Goal: Complete application form

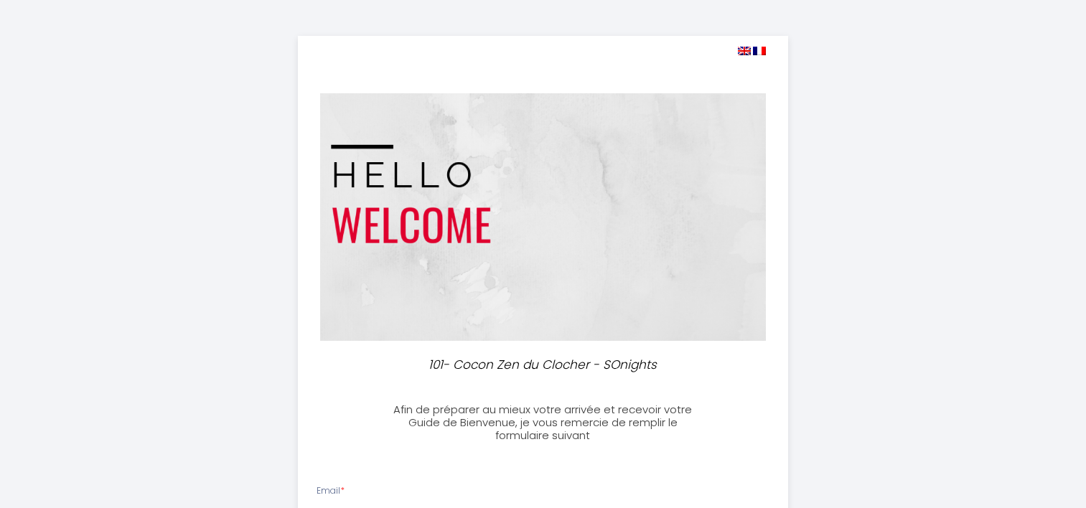
select select
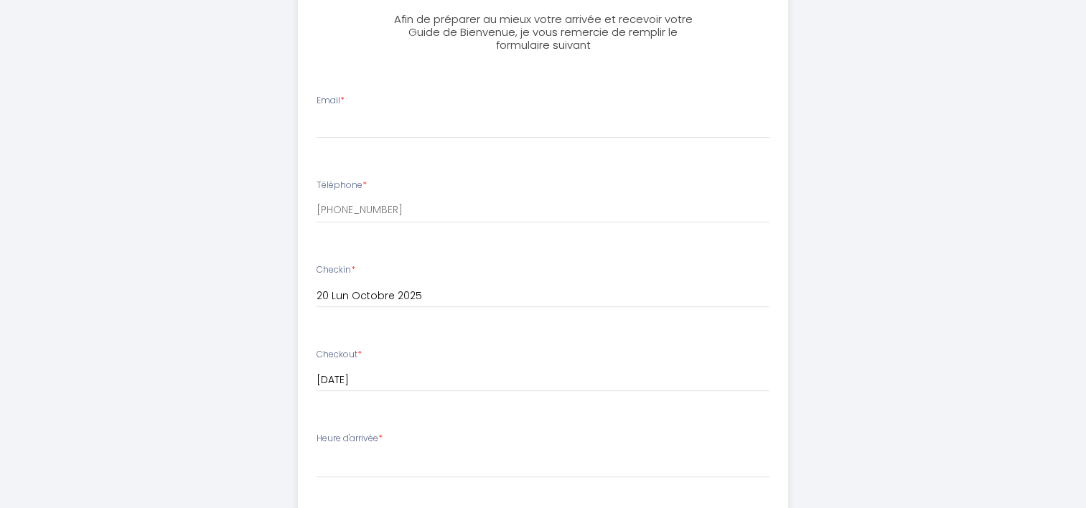
scroll to position [359, 0]
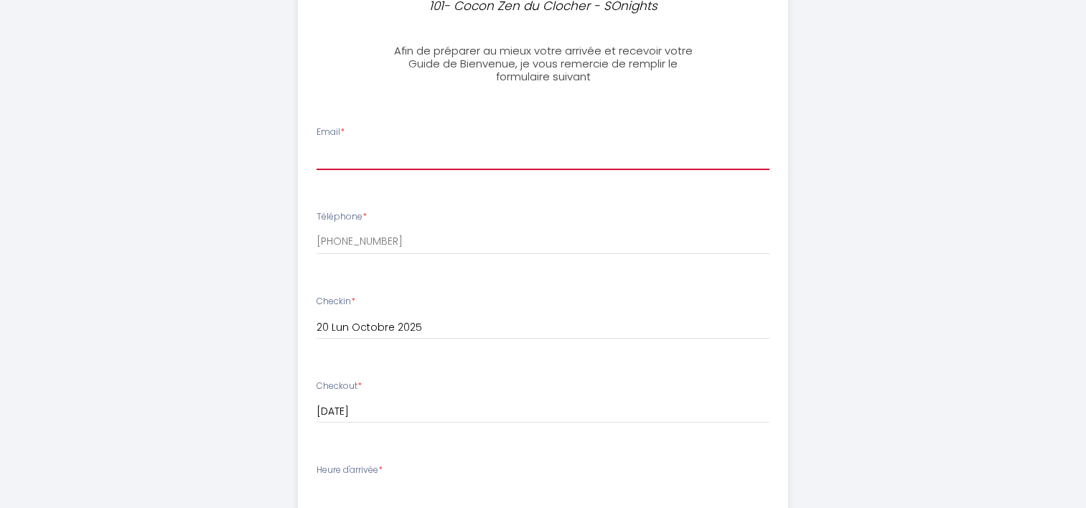
click at [342, 161] on input "Email *" at bounding box center [543, 157] width 453 height 26
type input "[EMAIL_ADDRESS][DOMAIN_NAME]"
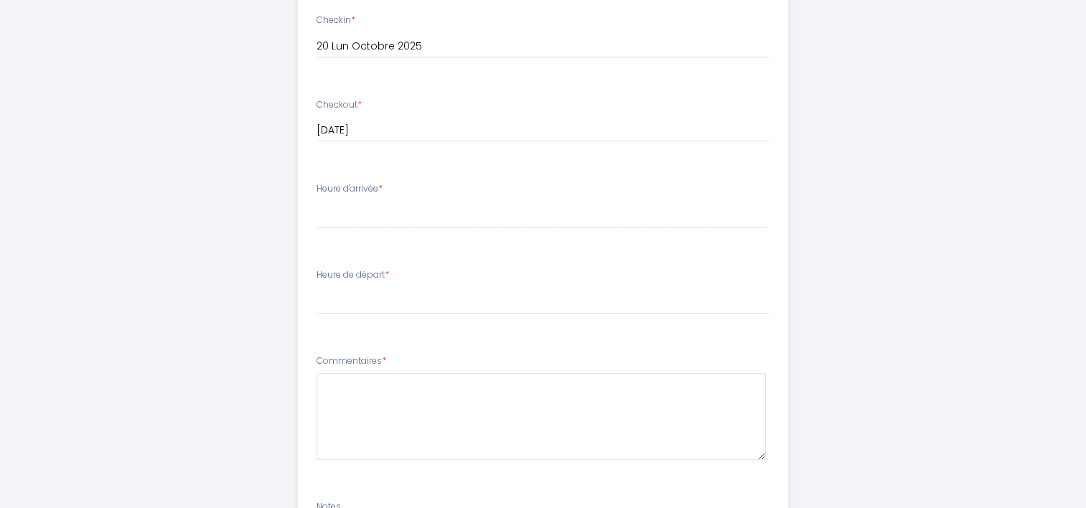
scroll to position [646, 0]
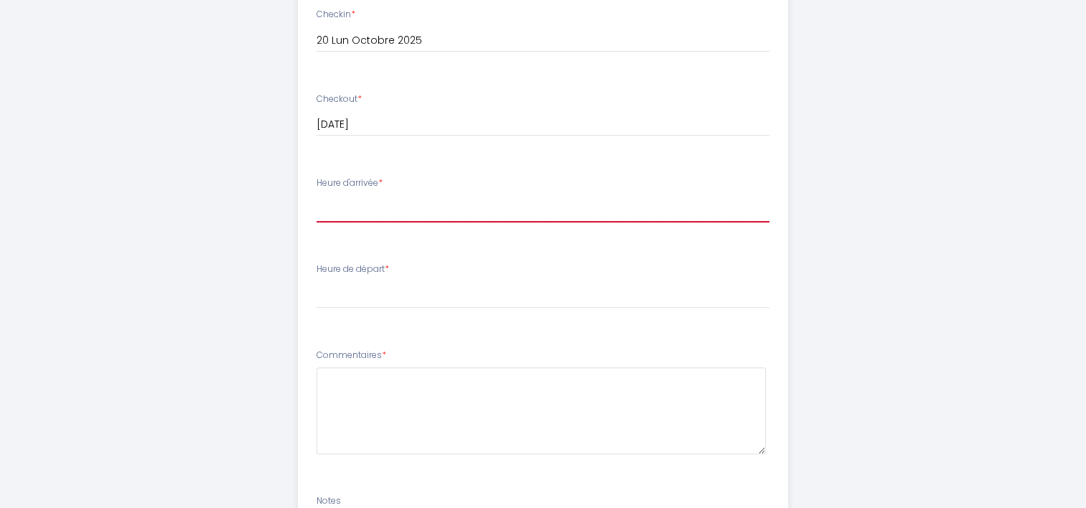
click at [365, 213] on select "17:00 17:30 18:00 18:30 19:00 19:30 20:00 20:30 21:00 21:30 22:00 22:30 23:00 2…" at bounding box center [543, 208] width 453 height 27
click at [407, 216] on select "17:00 17:30 18:00 18:30 19:00 19:30 20:00 20:30 21:00 21:30 22:00 22:30 23:00 2…" at bounding box center [543, 208] width 453 height 27
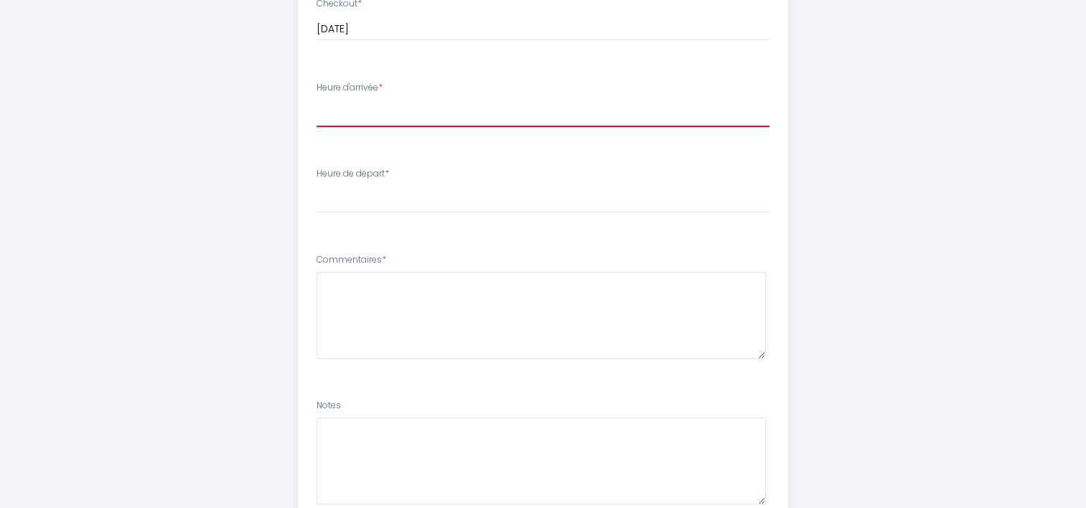
scroll to position [643, 0]
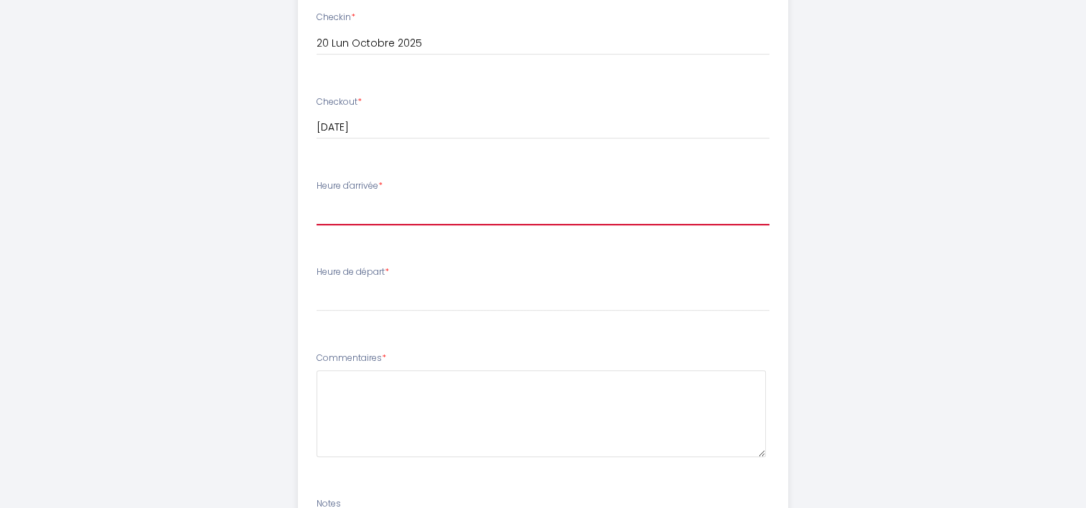
click at [401, 214] on select "17:00 17:30 18:00 18:30 19:00 19:30 20:00 20:30 21:00 21:30 22:00 22:30 23:00 2…" at bounding box center [543, 211] width 453 height 27
select select "20:00"
click at [317, 198] on select "17:00 17:30 18:00 18:30 19:00 19:30 20:00 20:30 21:00 21:30 22:00 22:30 23:00 2…" at bounding box center [543, 211] width 453 height 27
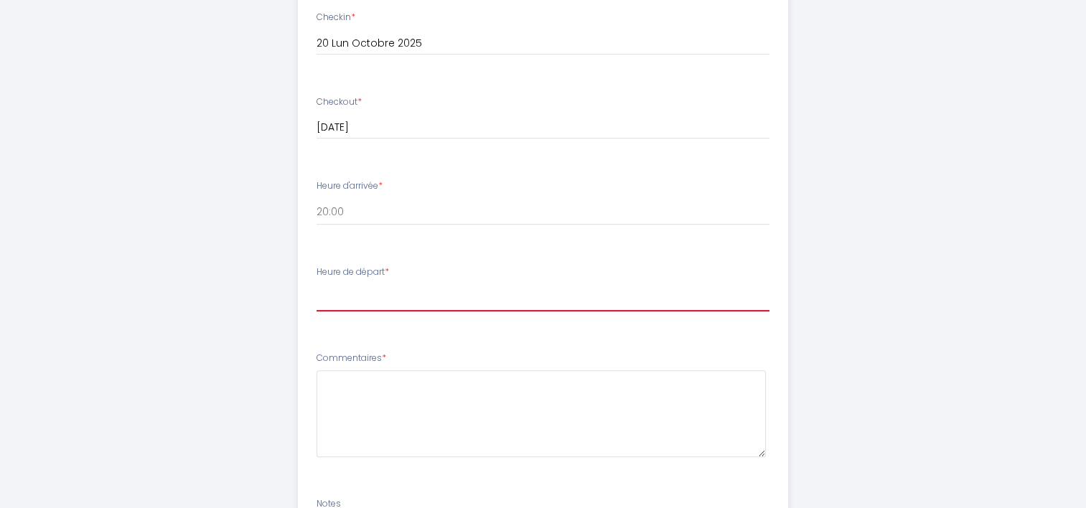
click at [415, 299] on select "00:00 00:30 01:00 01:30 02:00 02:30 03:00 03:30 04:00 04:30 05:00 05:30 06:00 0…" at bounding box center [543, 297] width 453 height 27
click at [414, 321] on li "Heure de départ * 00:00 00:30 01:00 01:30 02:00 02:30 03:00 03:30 04:00 04:30 0…" at bounding box center [543, 296] width 489 height 78
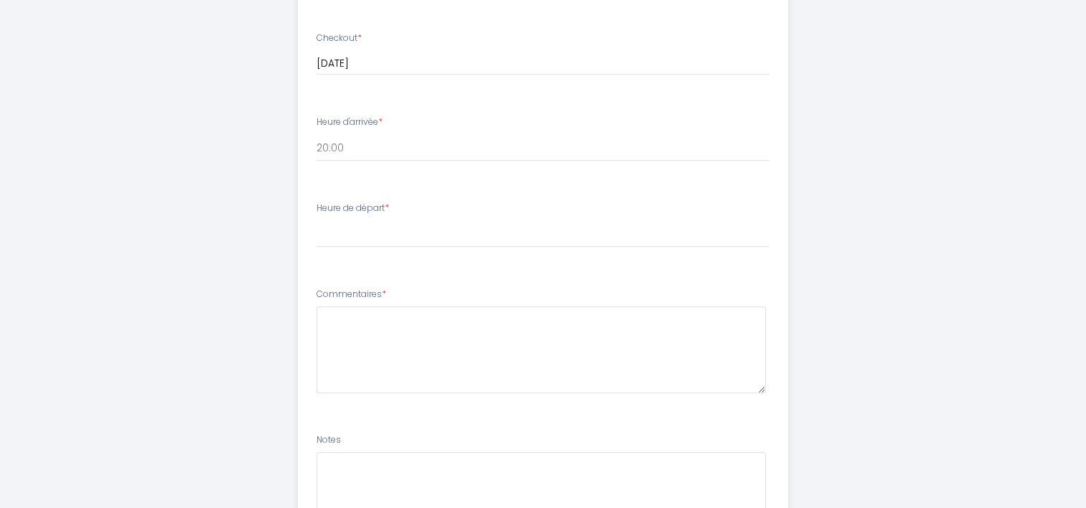
scroll to position [859, 0]
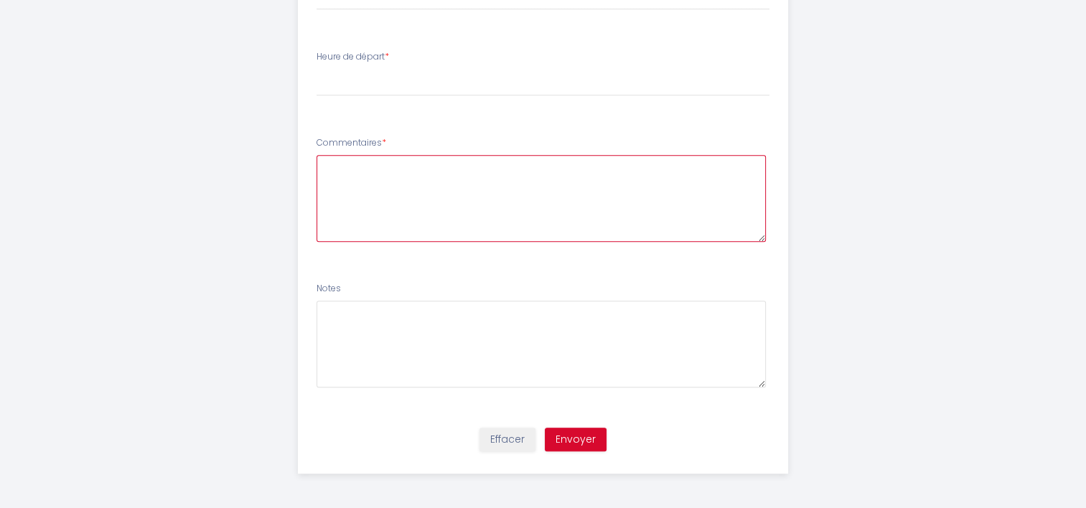
click at [444, 205] on textarea at bounding box center [541, 198] width 449 height 87
type textarea "j"
type textarea "J'aurais besoin d'une facture svp. L'heure de départ peut il est modifié ?"
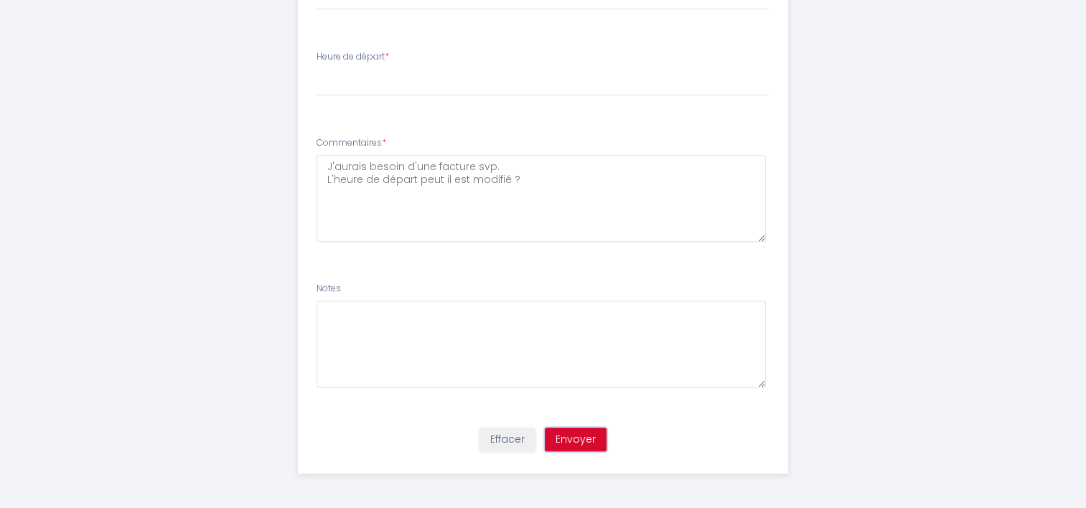
click at [579, 442] on button "Envoyer" at bounding box center [576, 440] width 62 height 24
click at [376, 89] on select "00:00 00:30 01:00 01:30 02:00 02:30 03:00 03:30 04:00 04:30 05:00 05:30 06:00 0…" at bounding box center [543, 82] width 453 height 27
select select "09:00"
click at [317, 69] on select "00:00 00:30 01:00 01:30 02:00 02:30 03:00 03:30 04:00 04:30 05:00 05:30 06:00 0…" at bounding box center [543, 82] width 453 height 27
click at [575, 437] on button "Envoyer" at bounding box center [576, 440] width 62 height 24
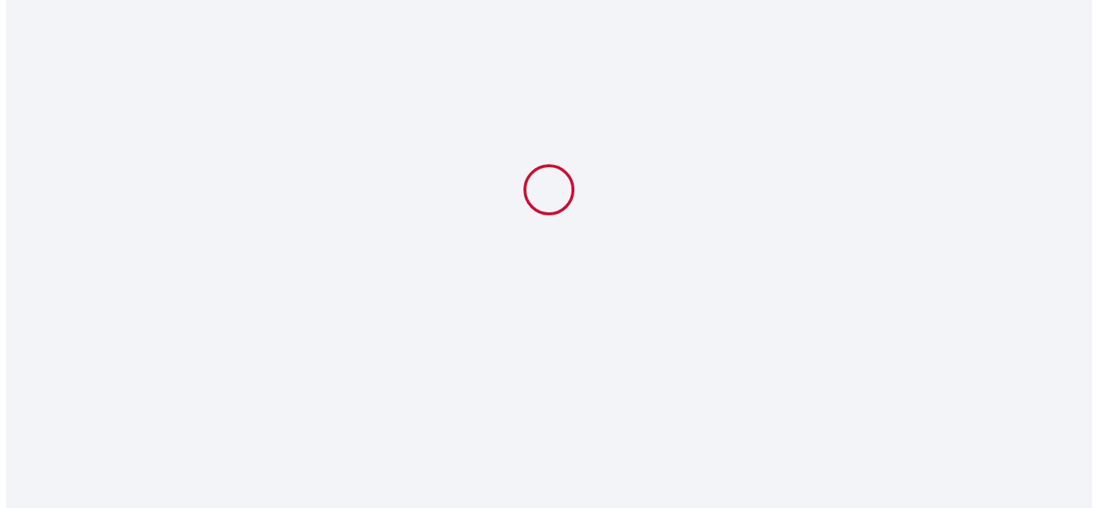
scroll to position [0, 0]
select select "20:00"
select select "09:00"
